Goal: Check status

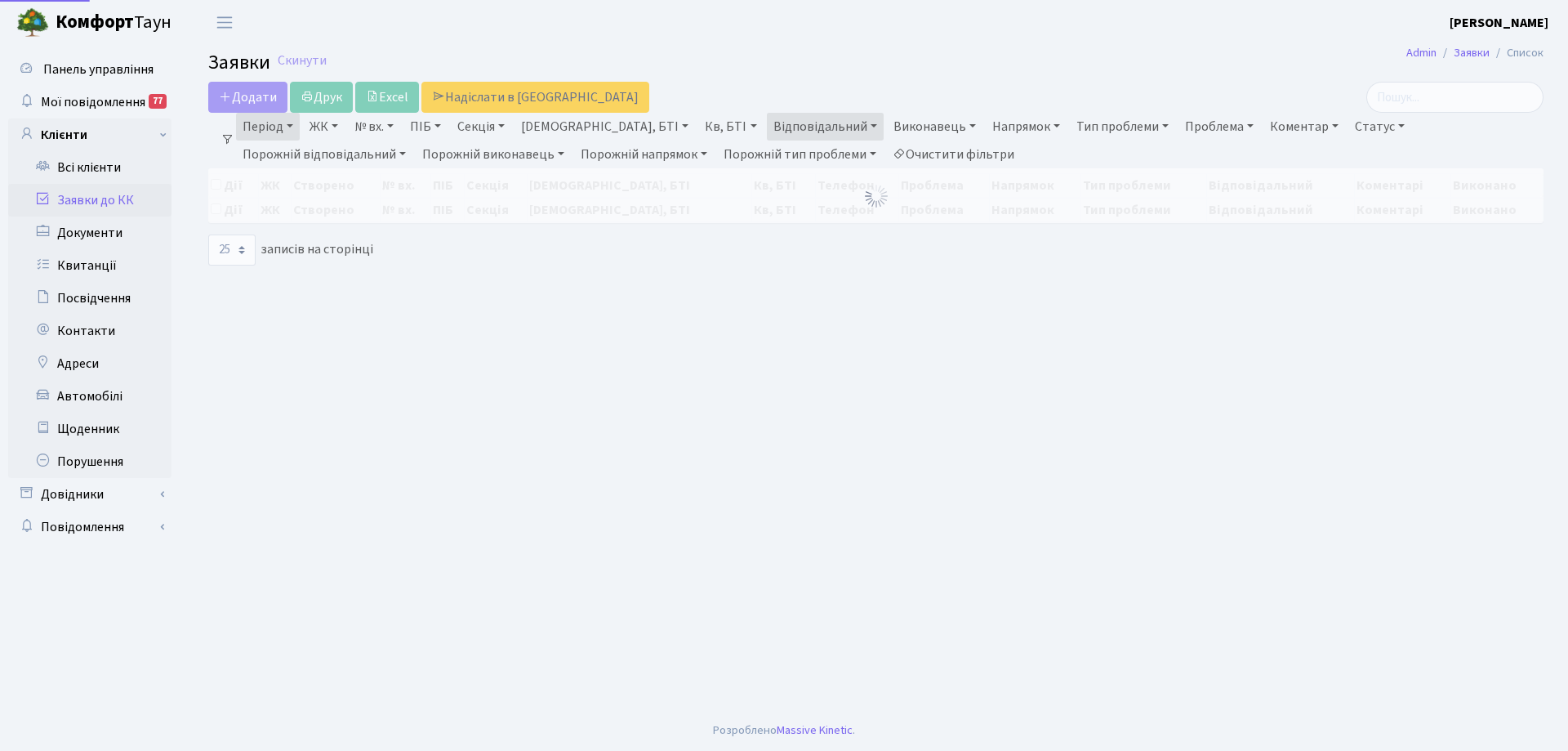
select select "25"
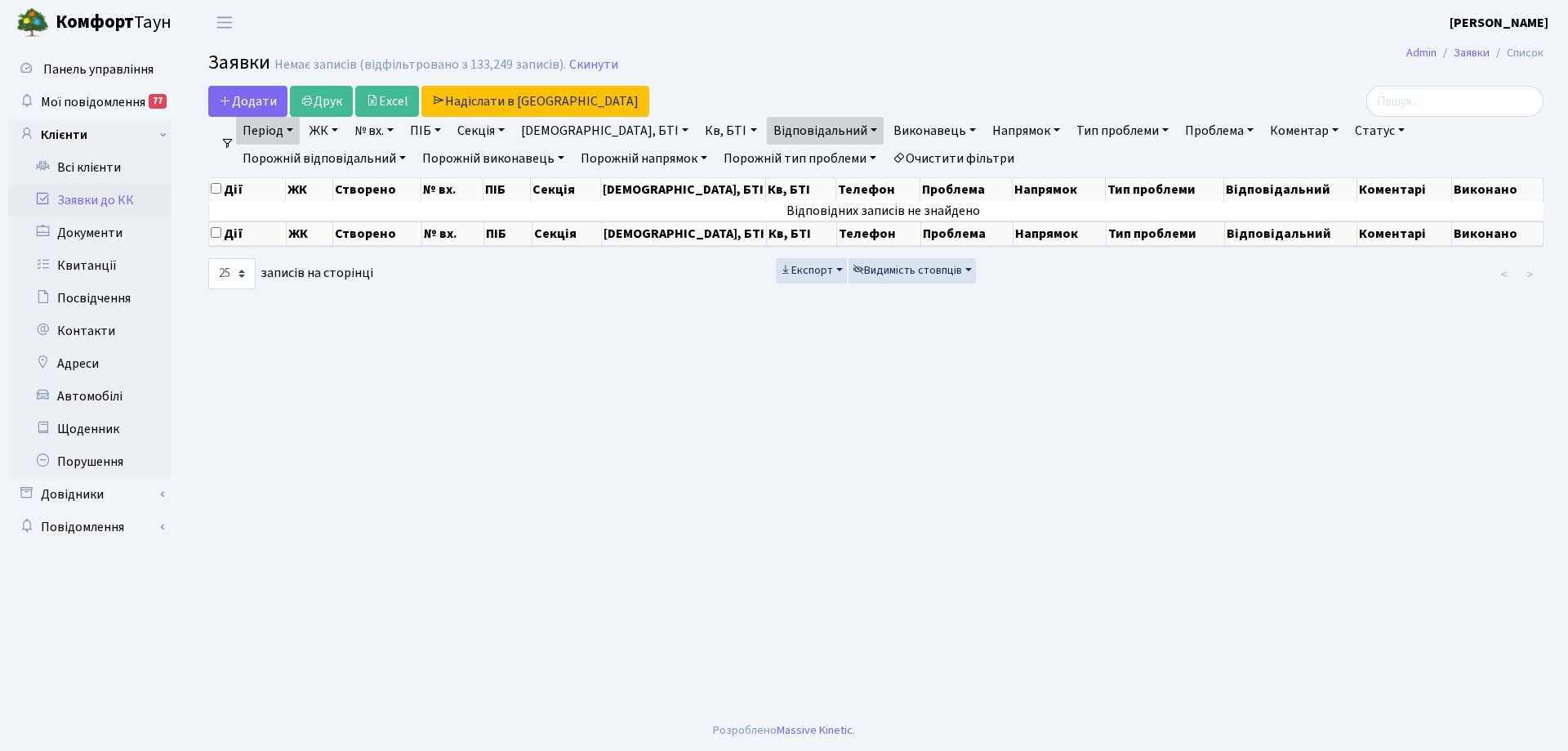
click at [285, 136] on link "Період" at bounding box center [267, 131] width 64 height 28
click at [772, 128] on link "Відповідальний" at bounding box center [825, 131] width 117 height 28
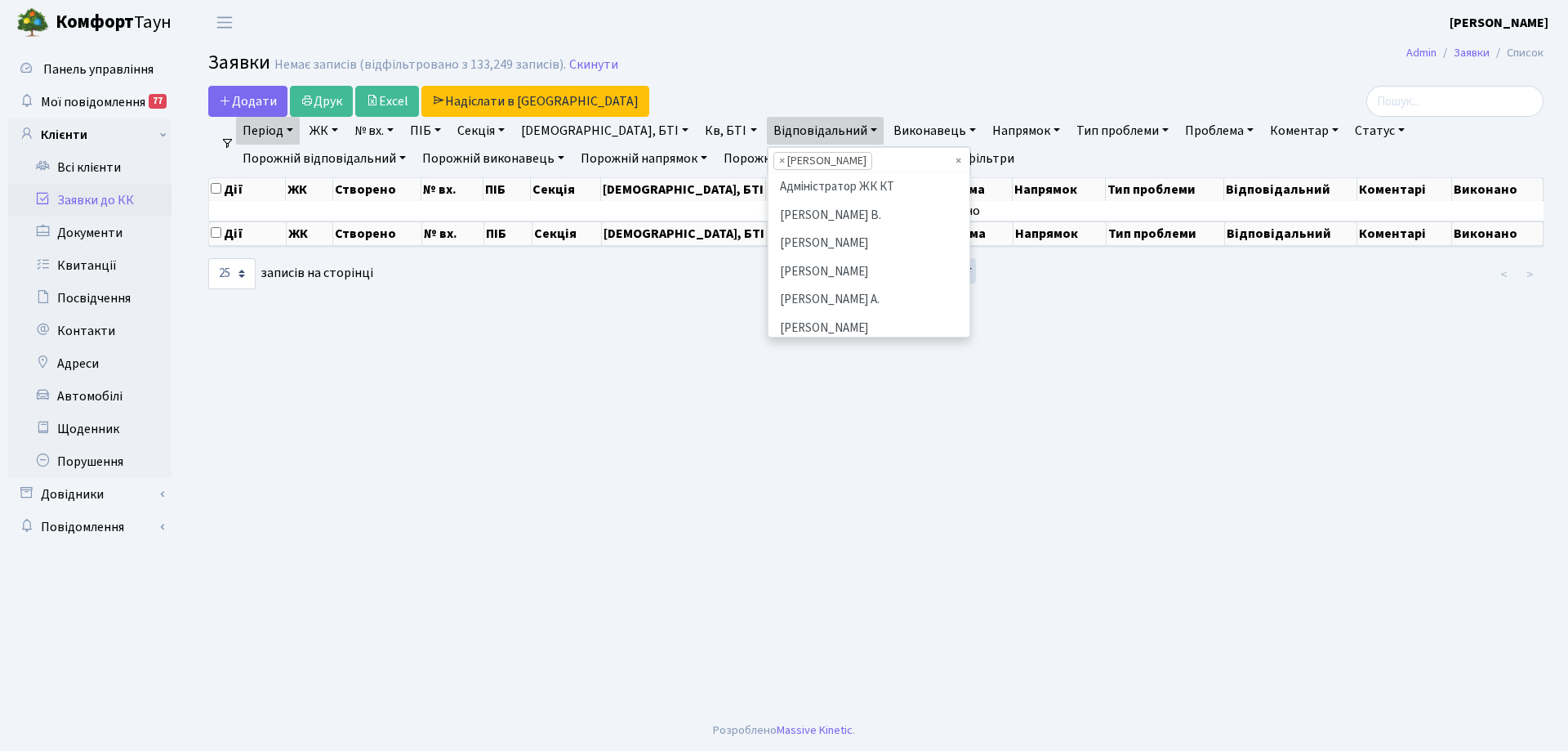
scroll to position [169, 0]
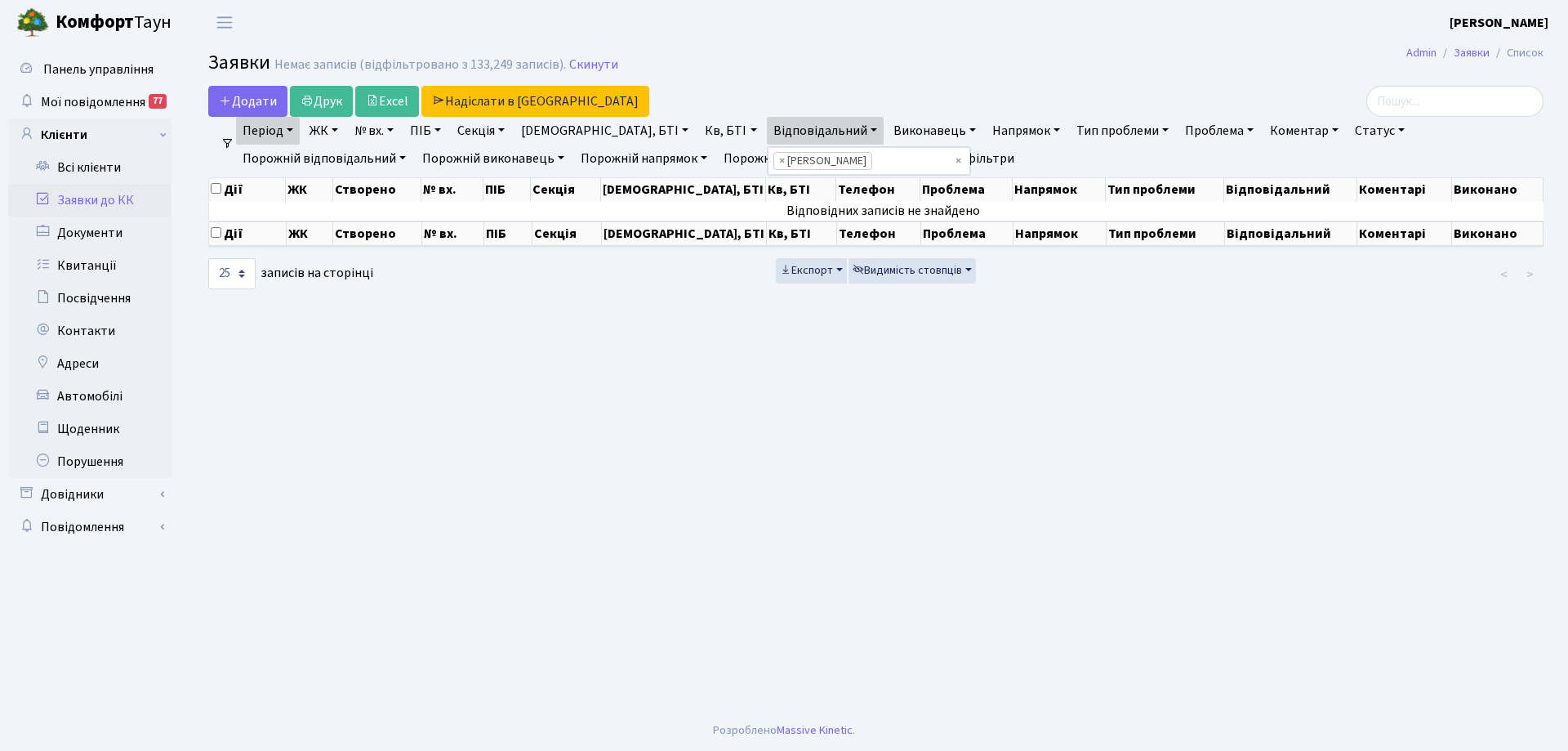
click at [772, 128] on link "Відповідальний" at bounding box center [825, 131] width 117 height 28
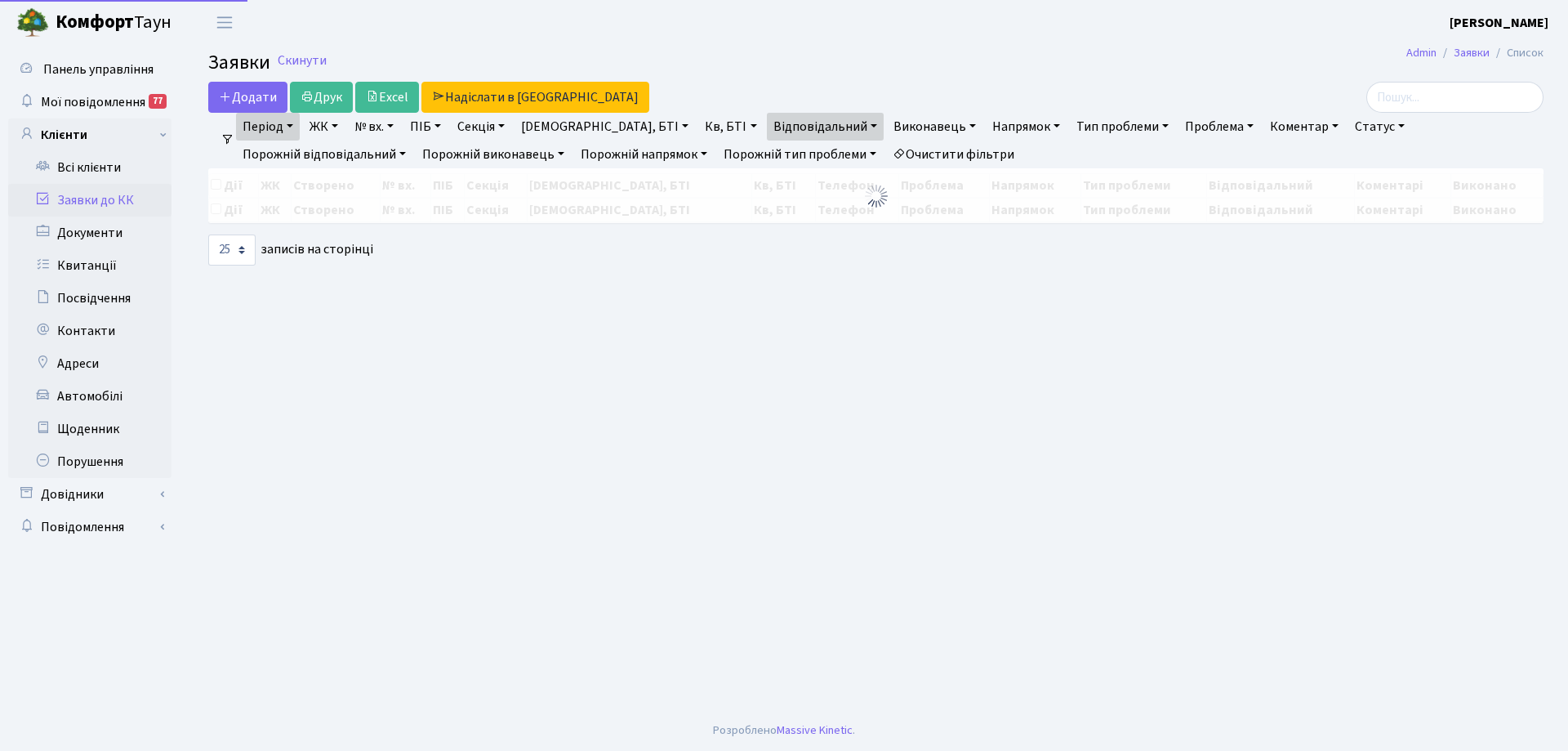
select select "25"
